Goal: Check status: Check status

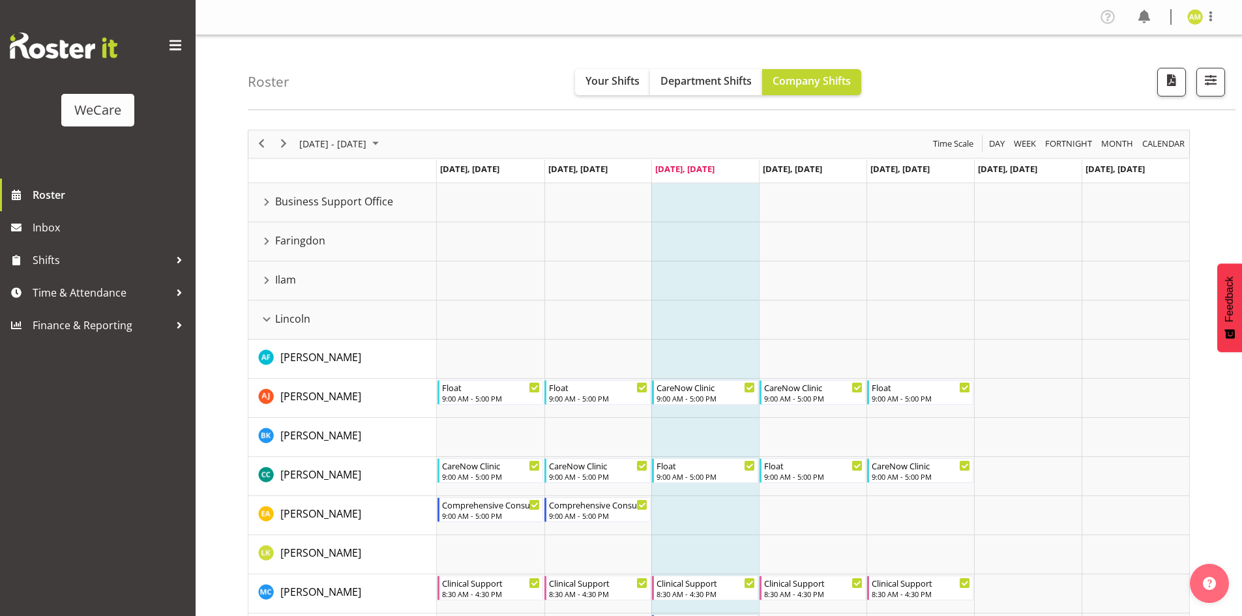
scroll to position [65, 0]
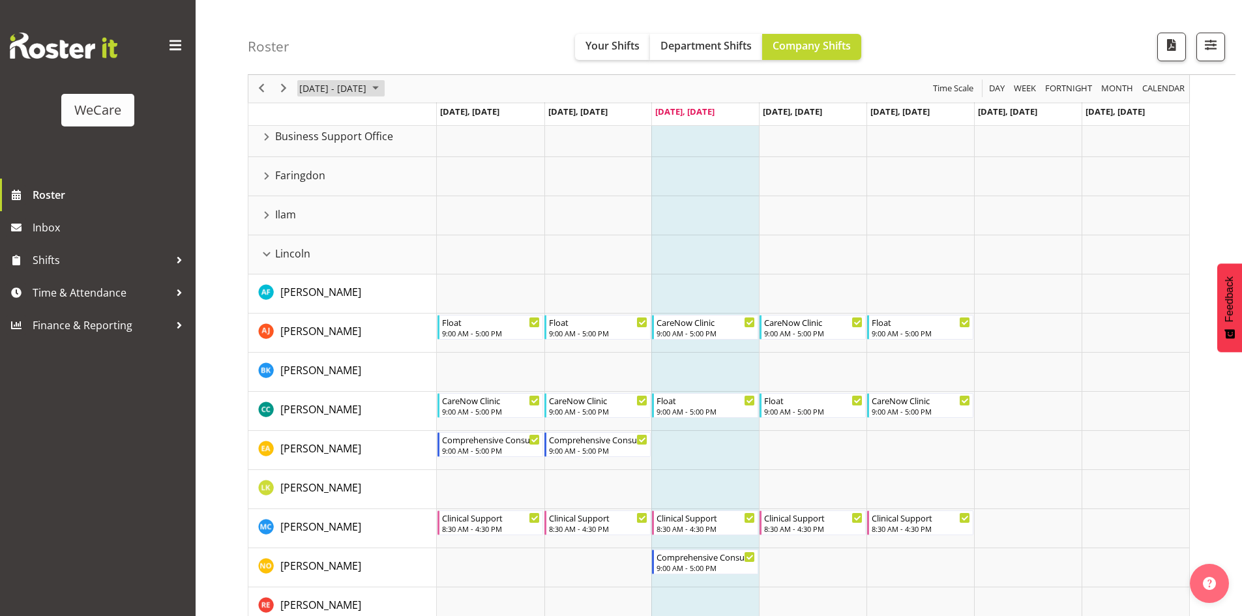
click at [383, 89] on span "September 2025" at bounding box center [376, 89] width 16 height 16
click at [319, 204] on span "15" at bounding box center [313, 211] width 20 height 20
click at [266, 255] on div "Lincoln resource" at bounding box center [266, 254] width 17 height 17
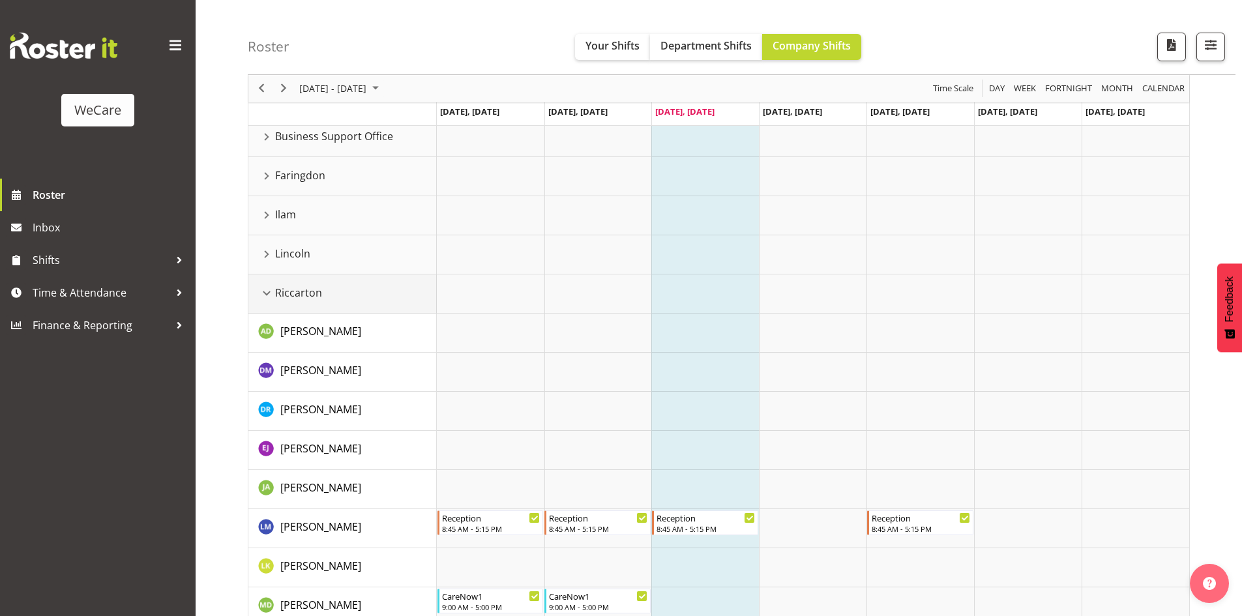
click at [267, 291] on div "Riccarton resource" at bounding box center [266, 293] width 17 height 17
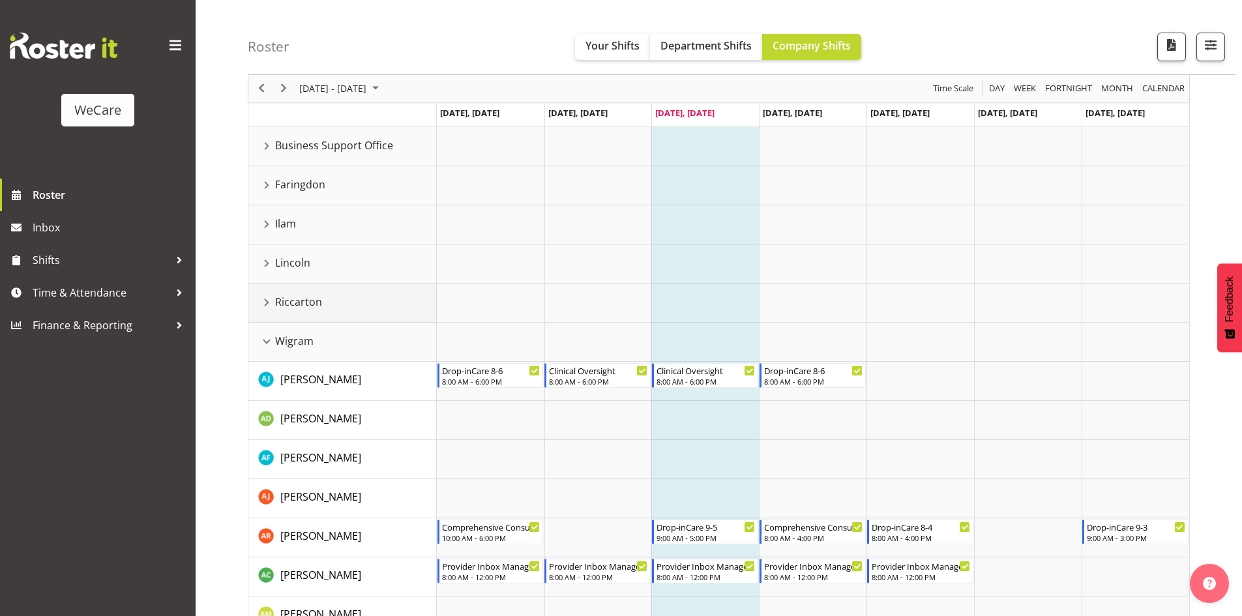
scroll to position [0, 0]
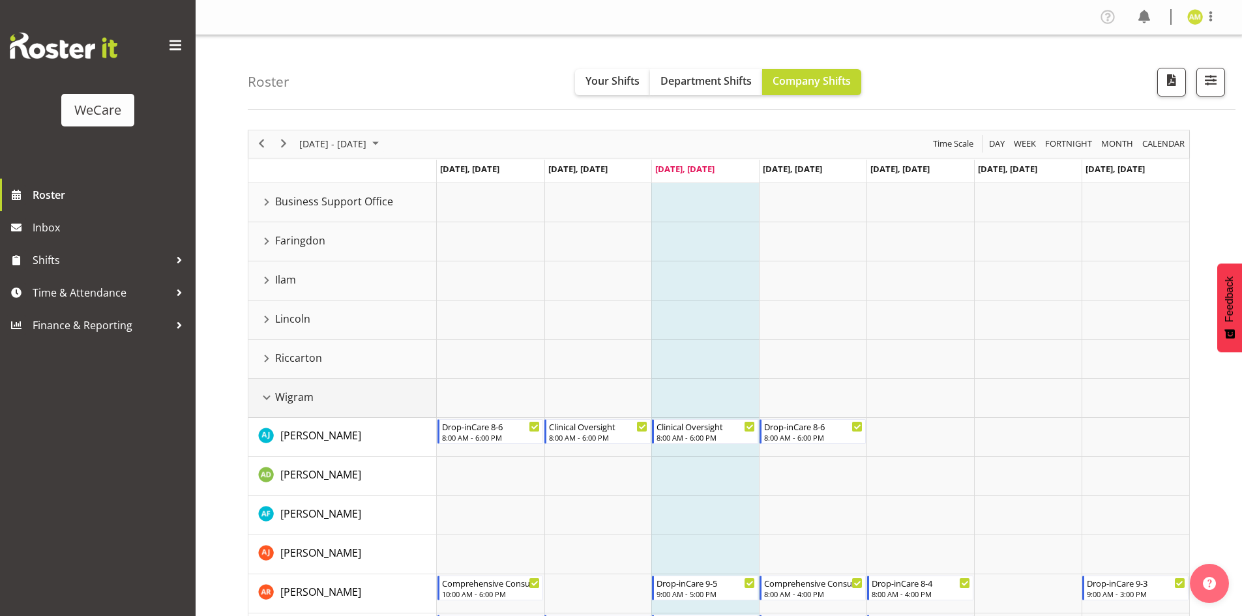
click at [260, 394] on div "Wigram resource" at bounding box center [266, 397] width 17 height 17
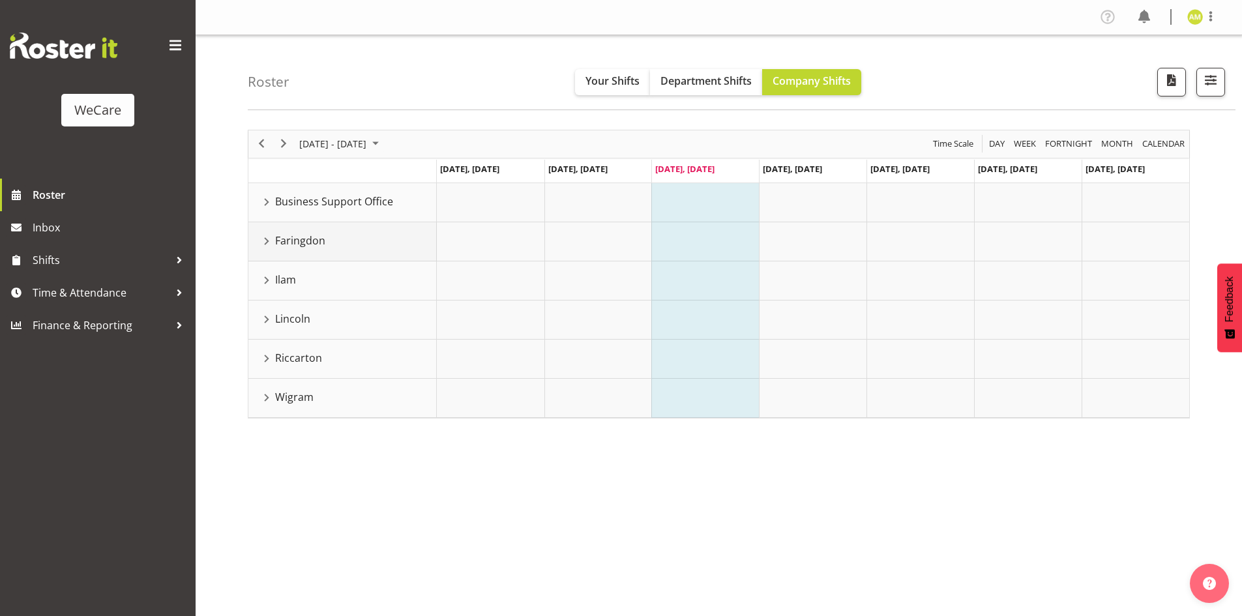
click at [268, 241] on div "Faringdon resource" at bounding box center [266, 241] width 17 height 17
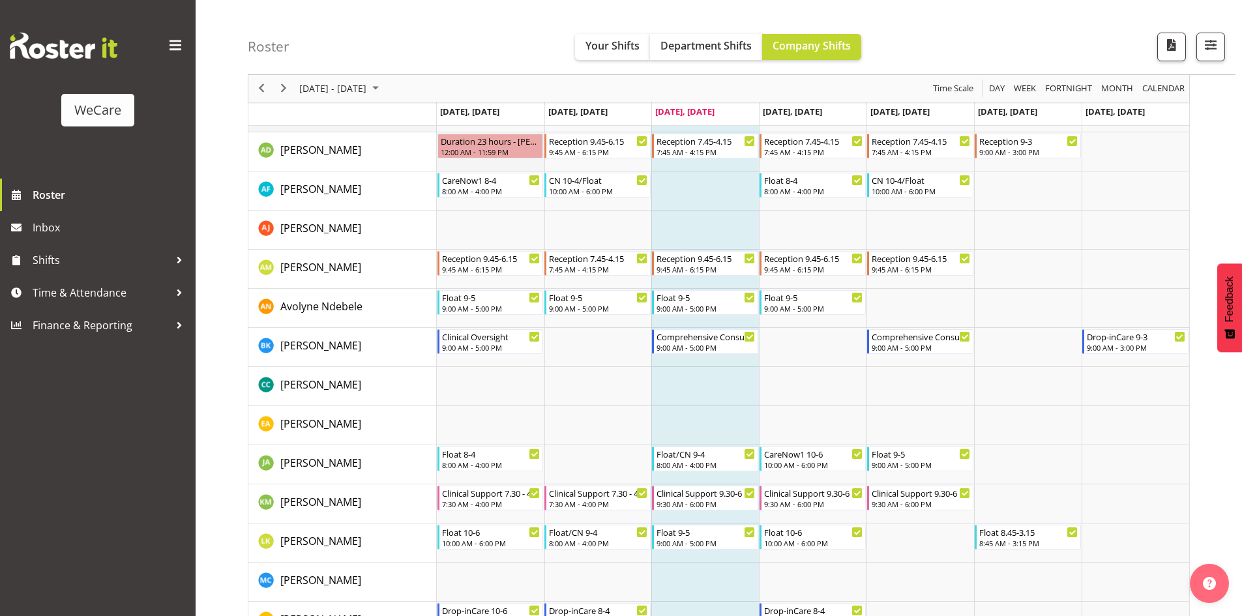
scroll to position [130, 0]
click at [349, 80] on div "[DATE] - [DATE]" at bounding box center [341, 88] width 92 height 27
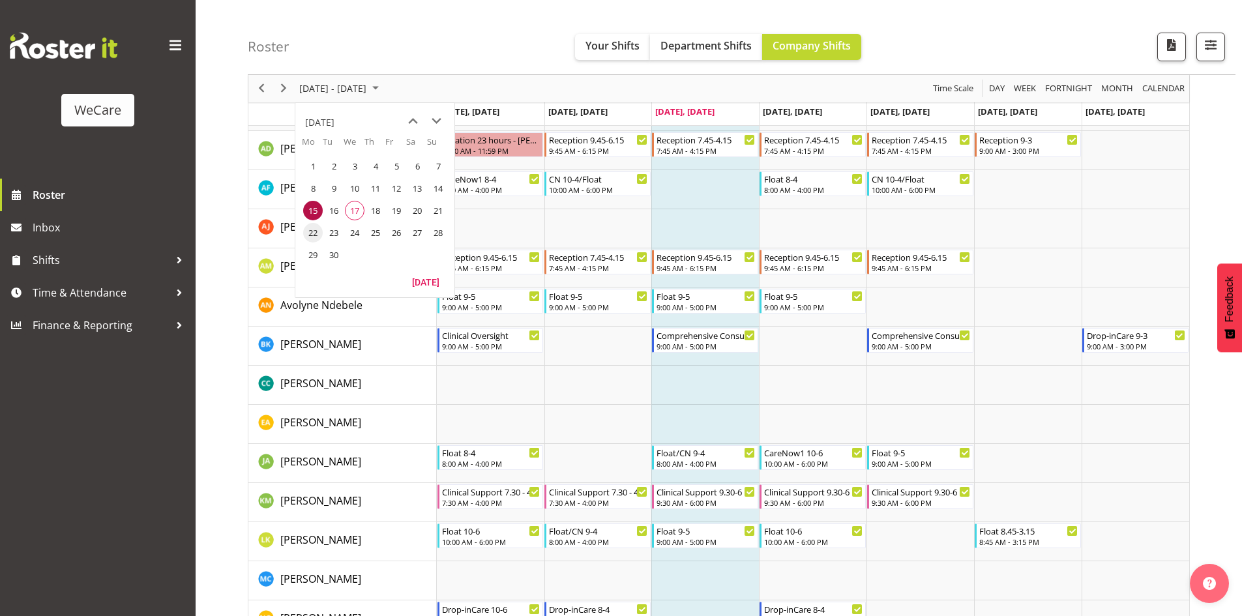
click at [315, 227] on span "22" at bounding box center [313, 233] width 20 height 20
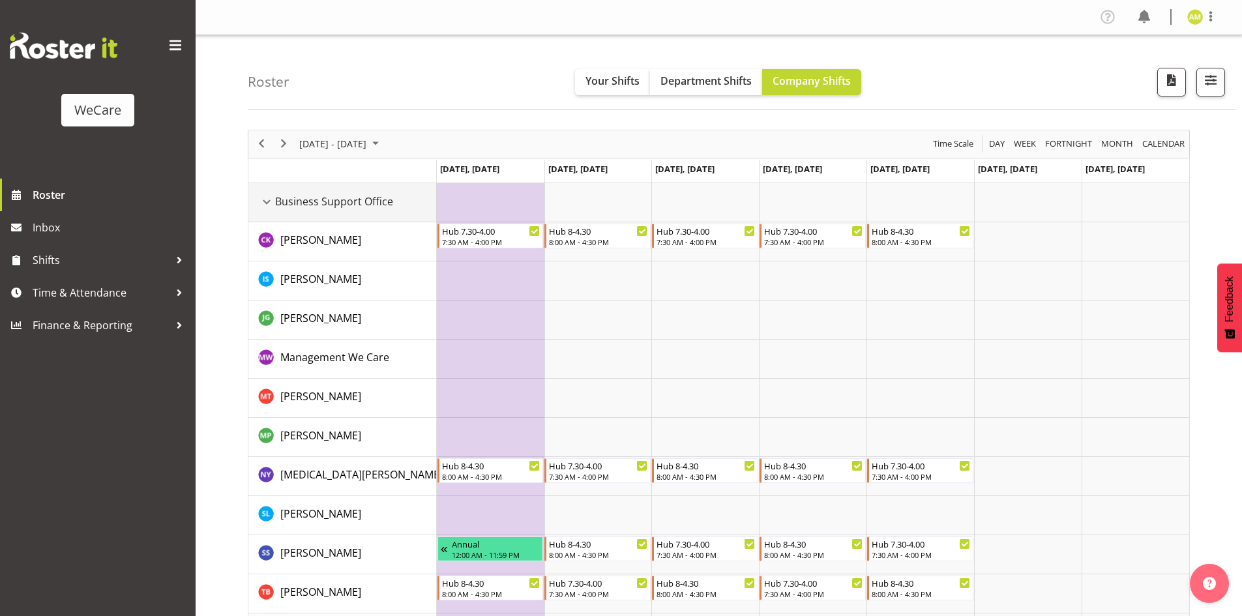
click at [276, 207] on span "Business Support Office" at bounding box center [334, 202] width 118 height 16
click at [270, 203] on div "Business Support Office resource" at bounding box center [266, 202] width 17 height 17
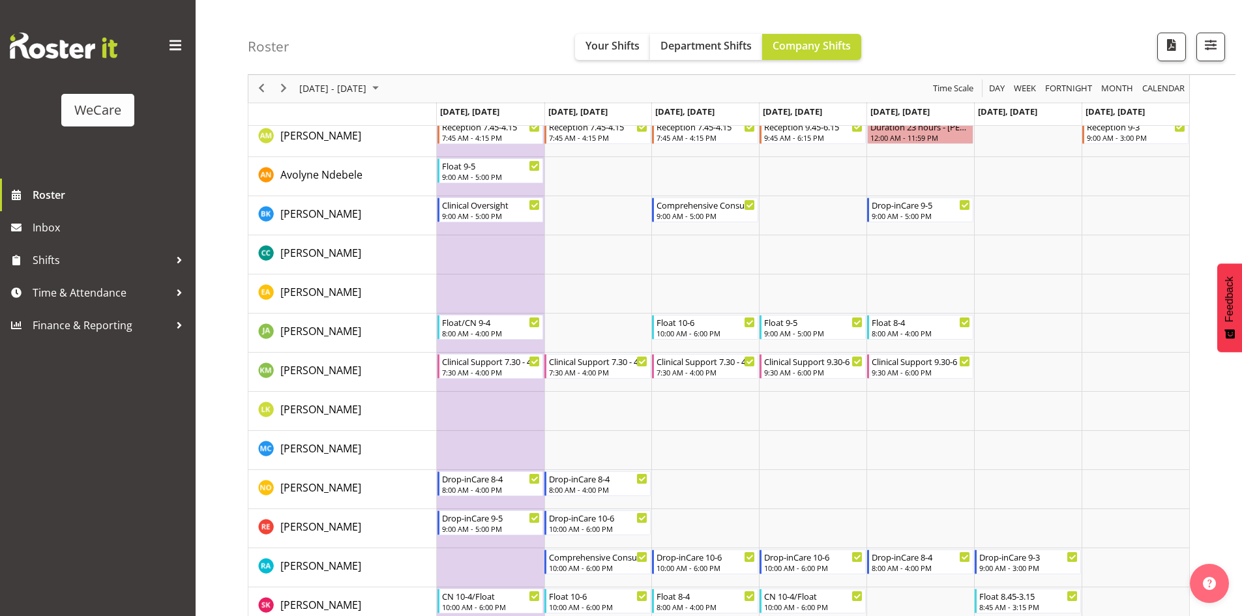
scroll to position [130, 0]
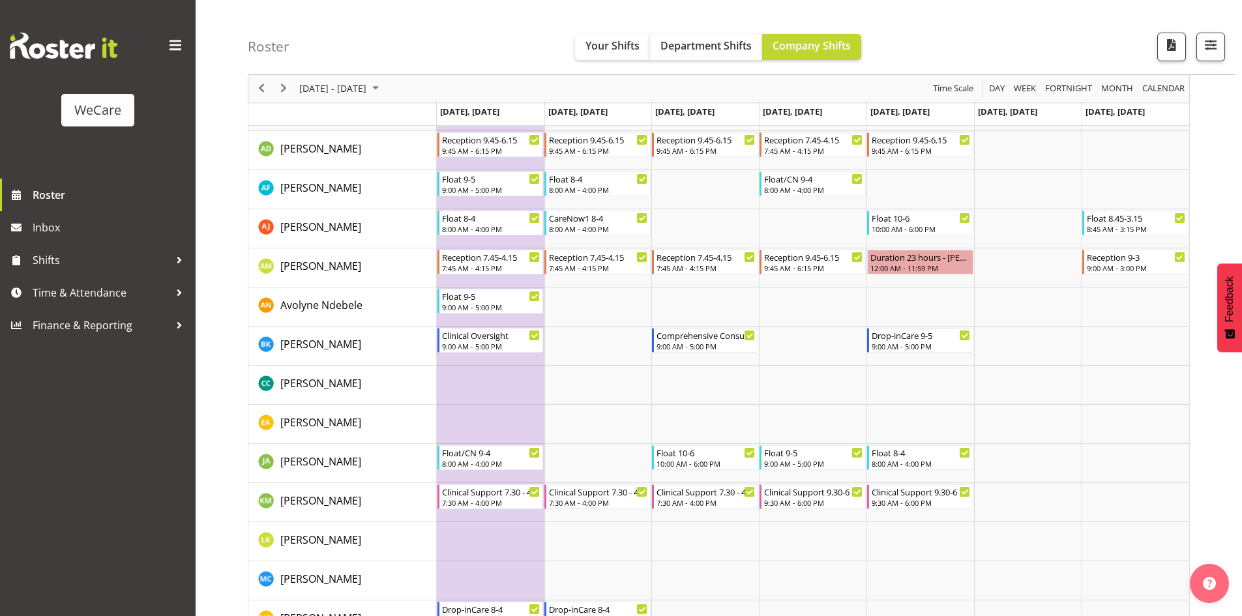
click at [373, 99] on div "[DATE] - [DATE]" at bounding box center [341, 88] width 92 height 27
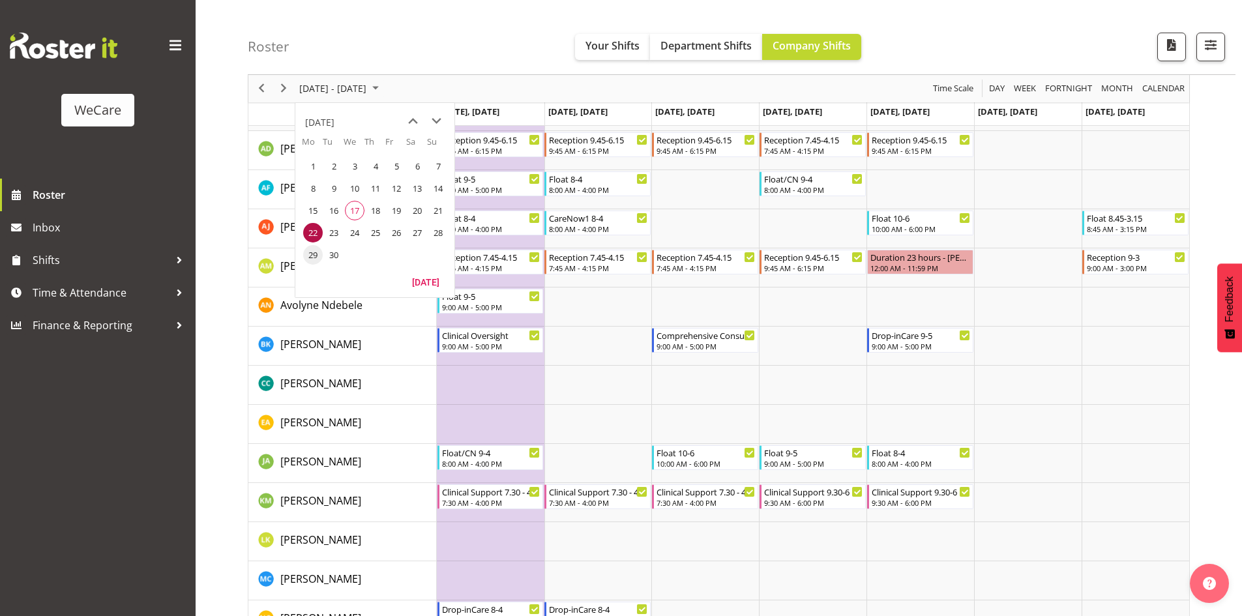
click at [318, 254] on span "29" at bounding box center [313, 255] width 20 height 20
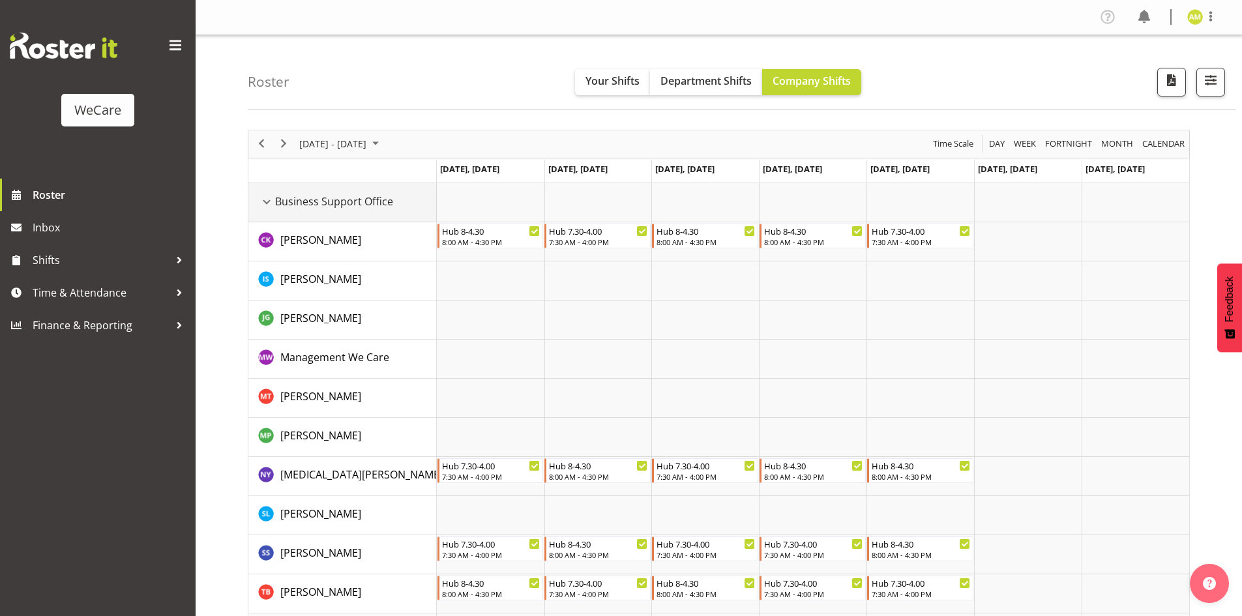
click at [264, 207] on div "Business Support Office resource" at bounding box center [266, 202] width 17 height 17
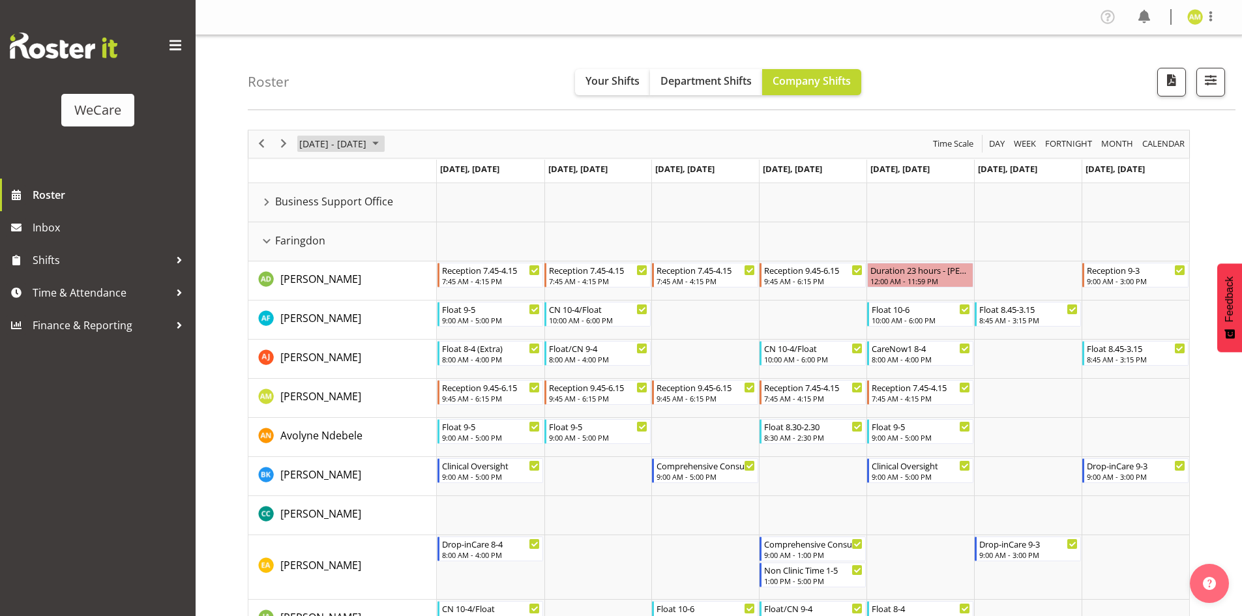
click at [353, 148] on span "[DATE] - [DATE]" at bounding box center [333, 144] width 70 height 16
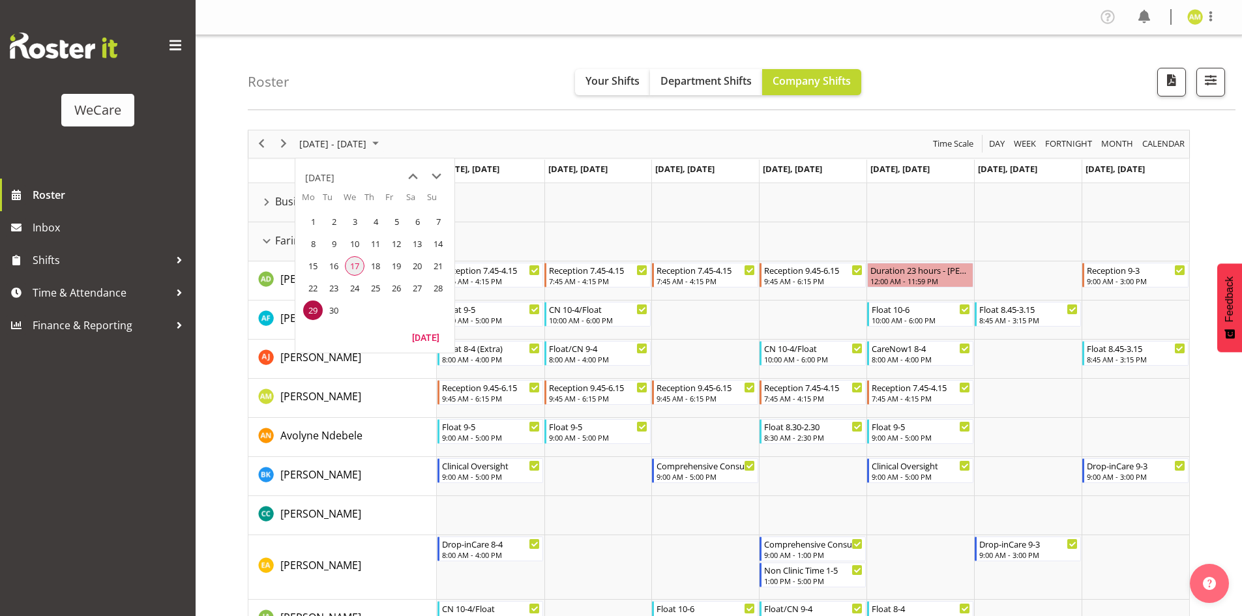
click at [354, 259] on span "17" at bounding box center [355, 266] width 20 height 20
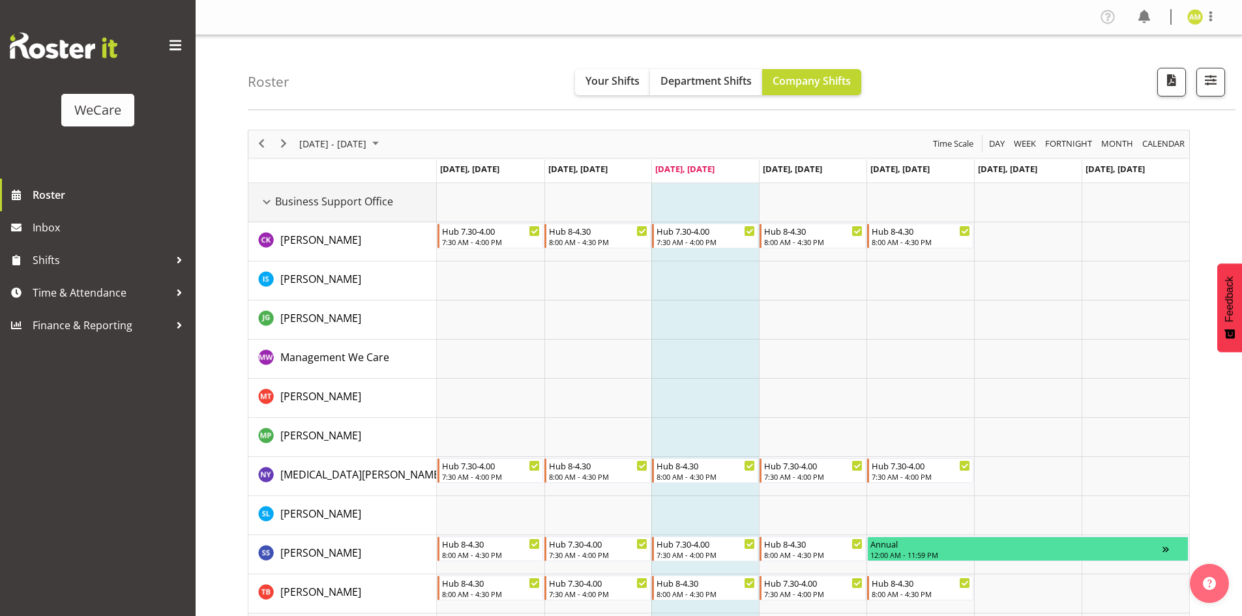
click at [263, 199] on div "Business Support Office resource" at bounding box center [266, 202] width 17 height 17
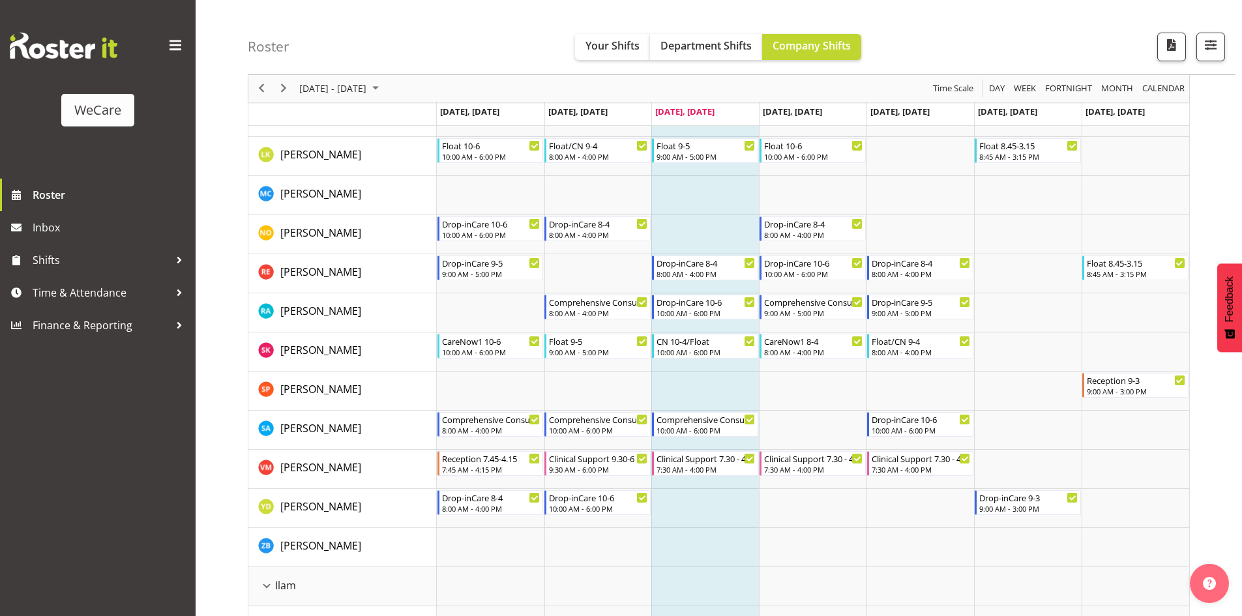
scroll to position [847, 0]
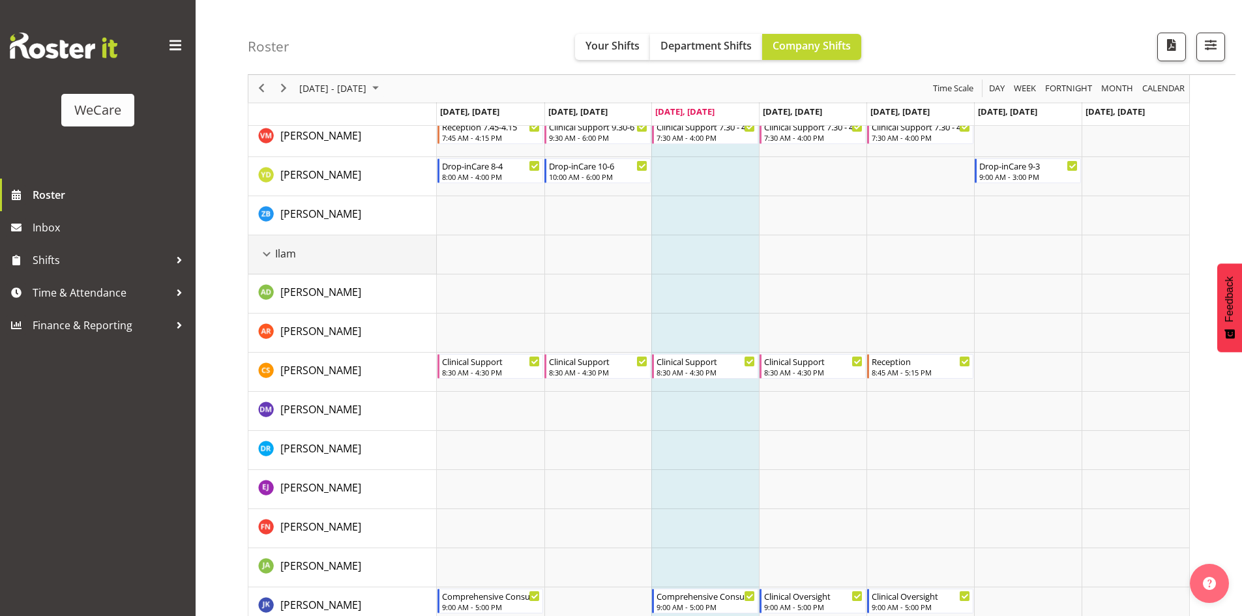
click at [270, 257] on div "Ilam resource" at bounding box center [266, 254] width 17 height 17
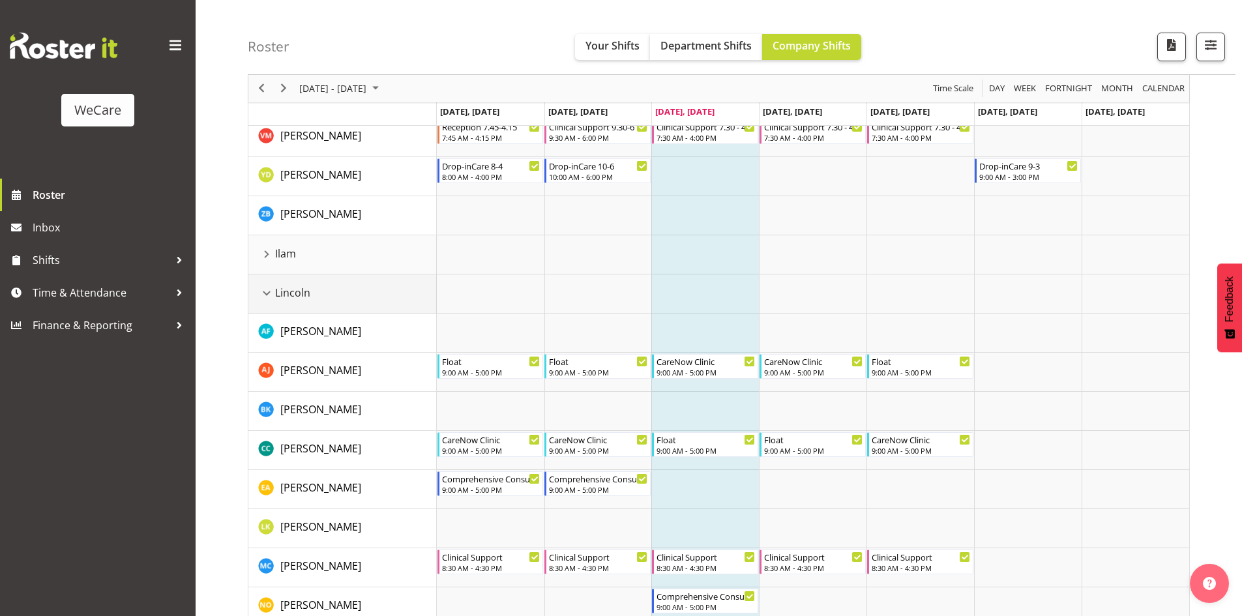
click at [268, 289] on div "Lincoln resource" at bounding box center [266, 293] width 17 height 17
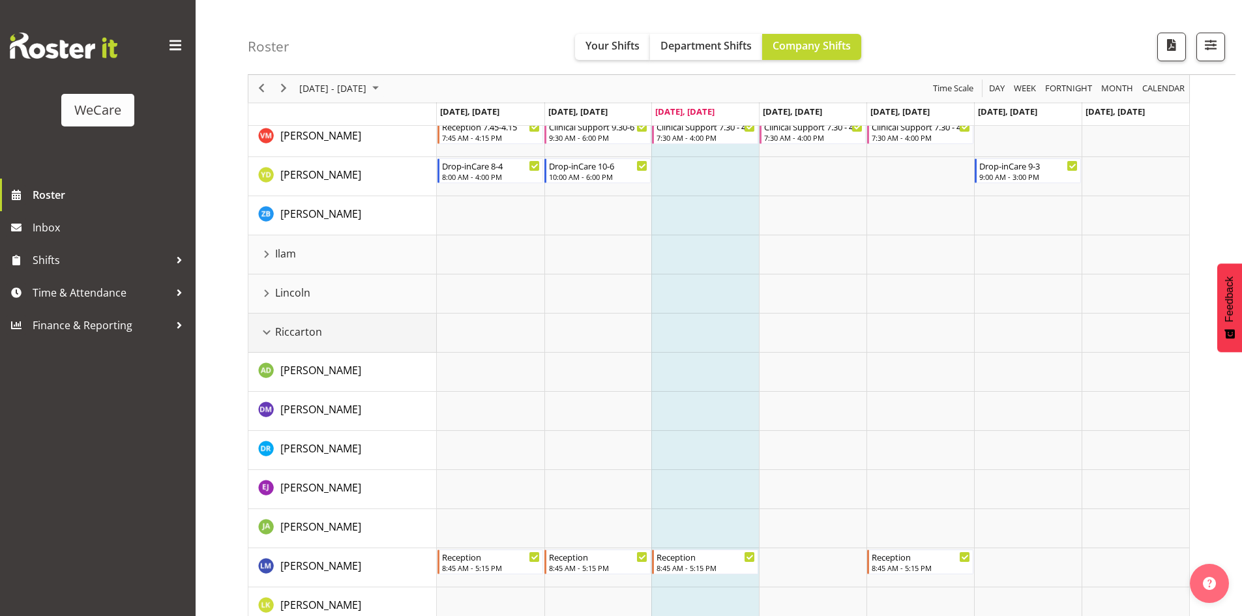
click at [265, 331] on div "Riccarton resource" at bounding box center [266, 332] width 17 height 17
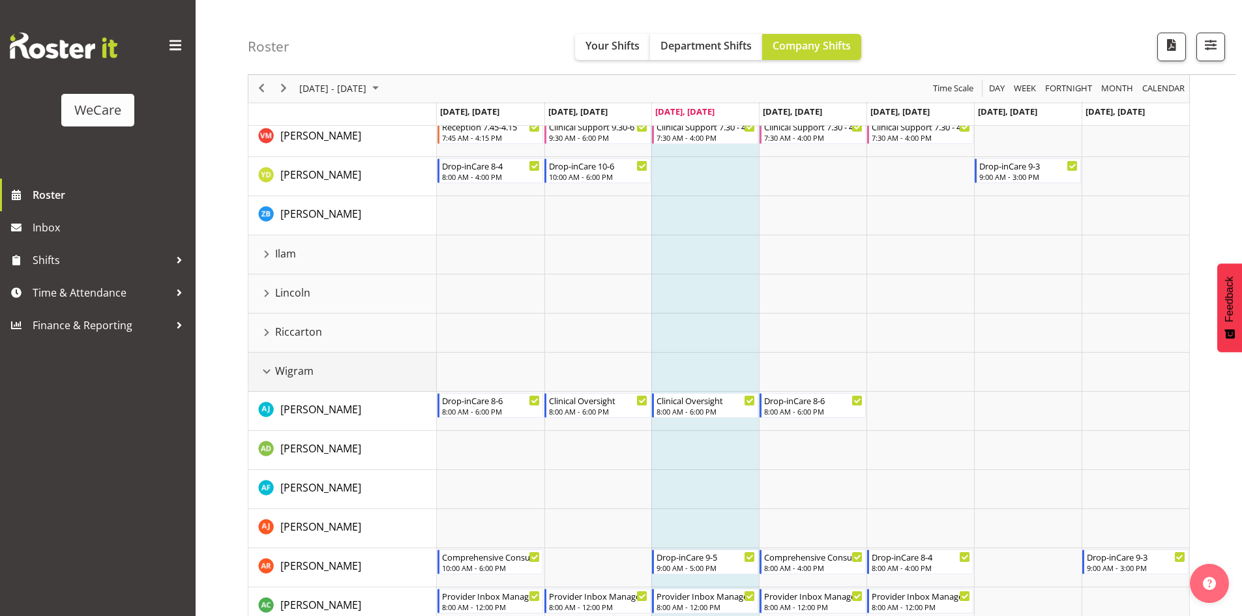
click at [265, 371] on div "Wigram resource" at bounding box center [266, 371] width 17 height 17
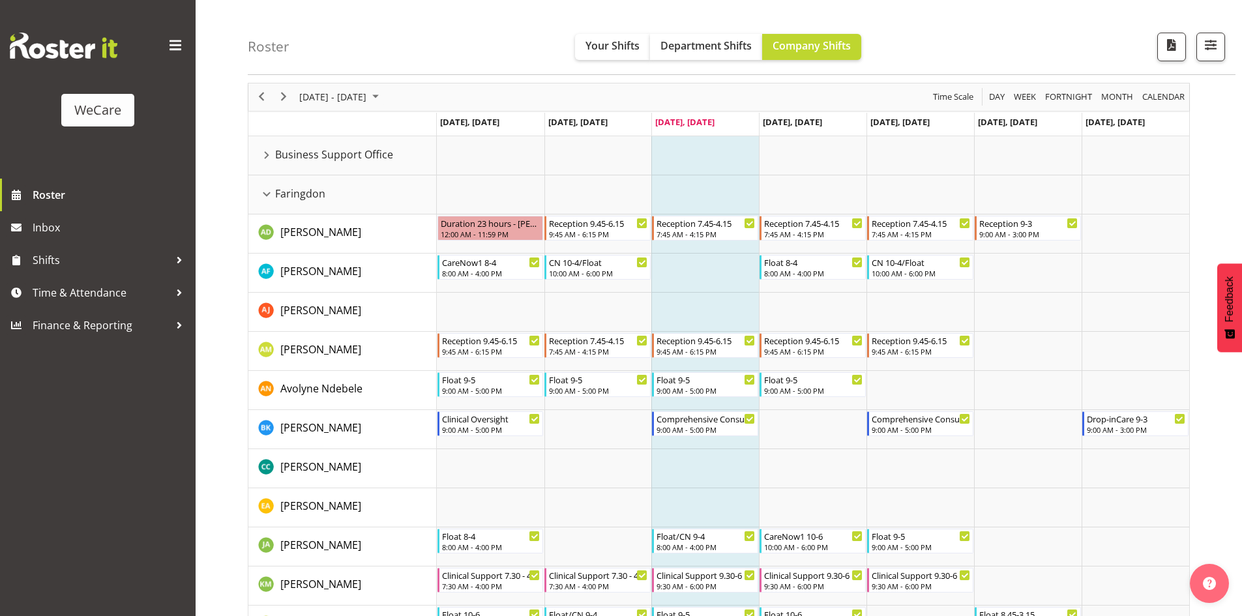
scroll to position [112, 0]
